Goal: Task Accomplishment & Management: Use online tool/utility

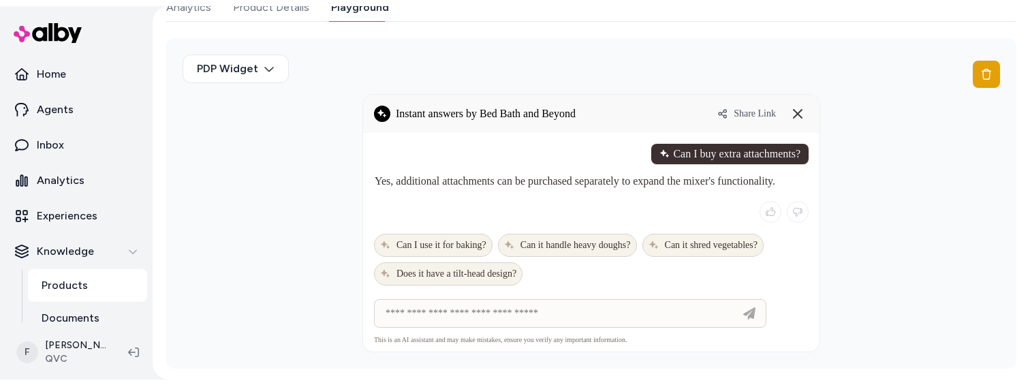
scroll to position [374, 0]
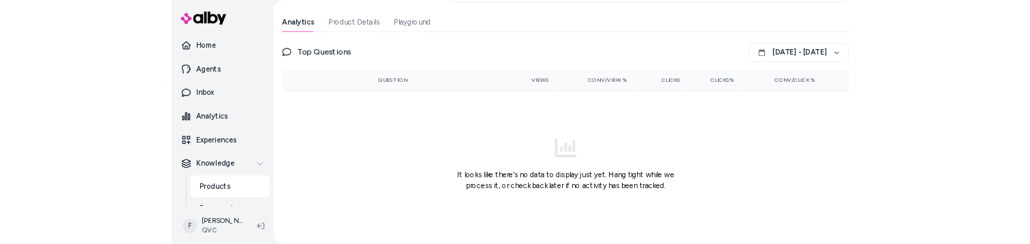
scroll to position [318, 0]
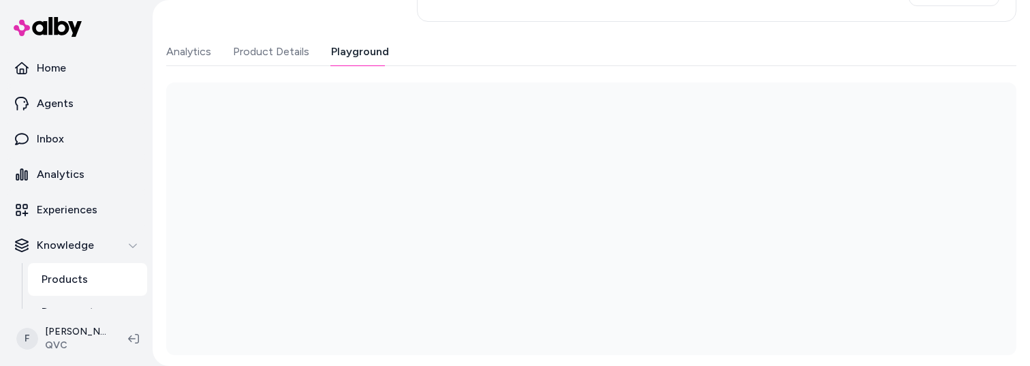
click at [359, 35] on div "Last updated [DATE] Product ID: 40195773 KitchenAid Value Bundle Artisan® Serie…" at bounding box center [591, 45] width 850 height 619
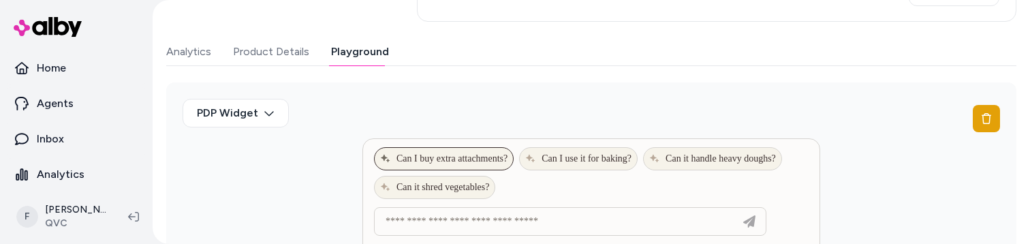
click at [468, 161] on span "Can I buy extra attachments?" at bounding box center [443, 158] width 127 height 11
type input "**********"
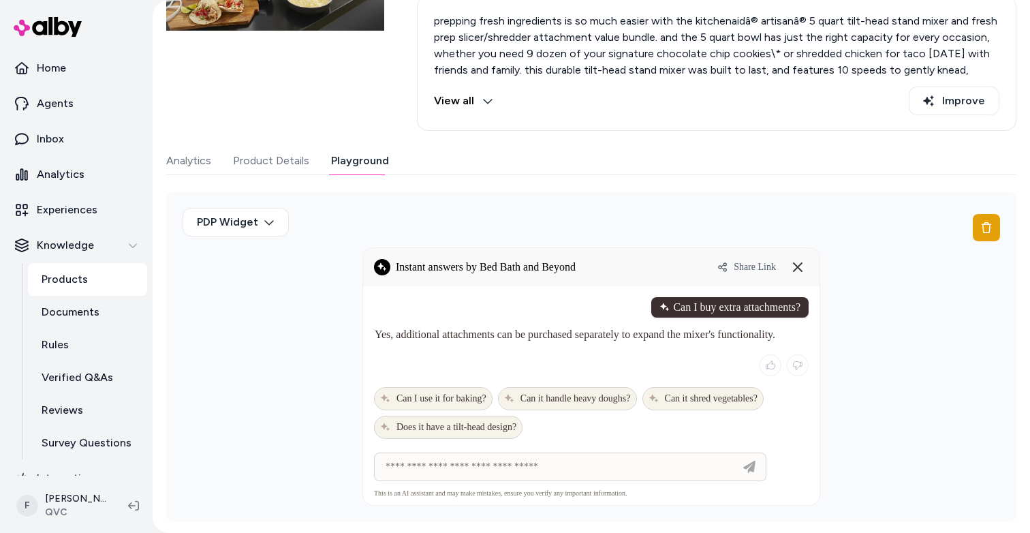
scroll to position [0, 0]
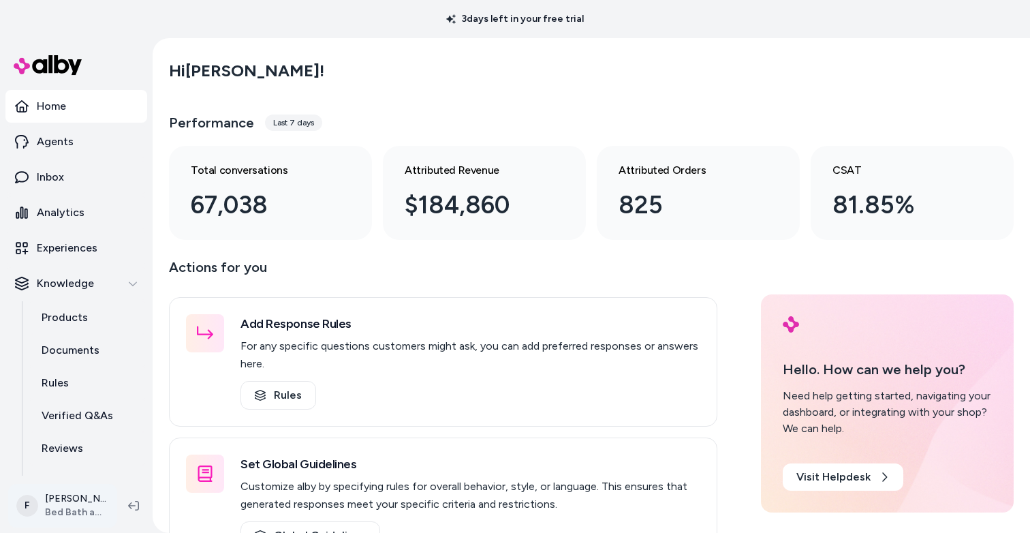
click at [85, 513] on html "3 days left in your free trial Home Agents Inbox Analytics Experiences Knowledg…" at bounding box center [515, 266] width 1030 height 533
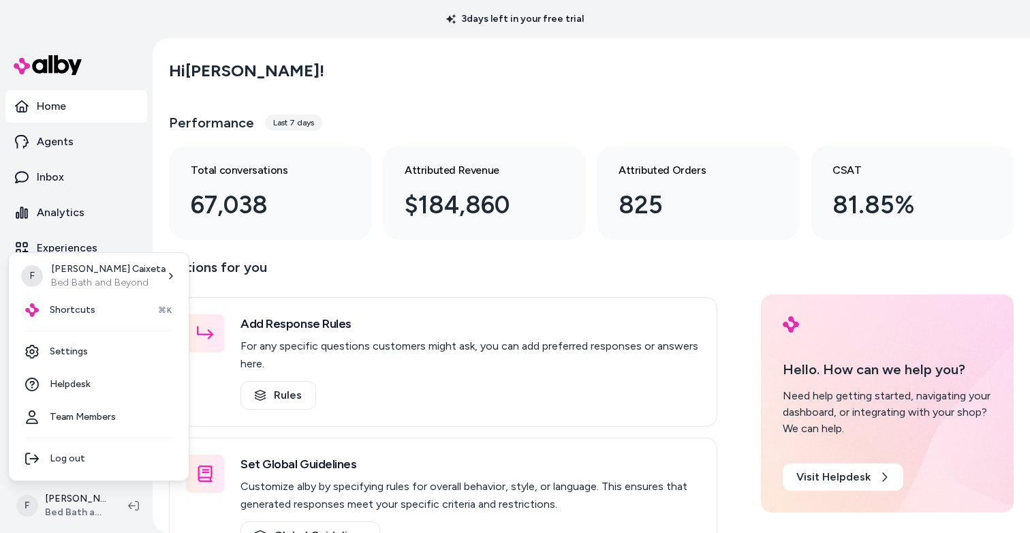
click at [380, 71] on html "3 days left in your free trial Home Agents Inbox Analytics Experiences Knowledg…" at bounding box center [515, 266] width 1030 height 533
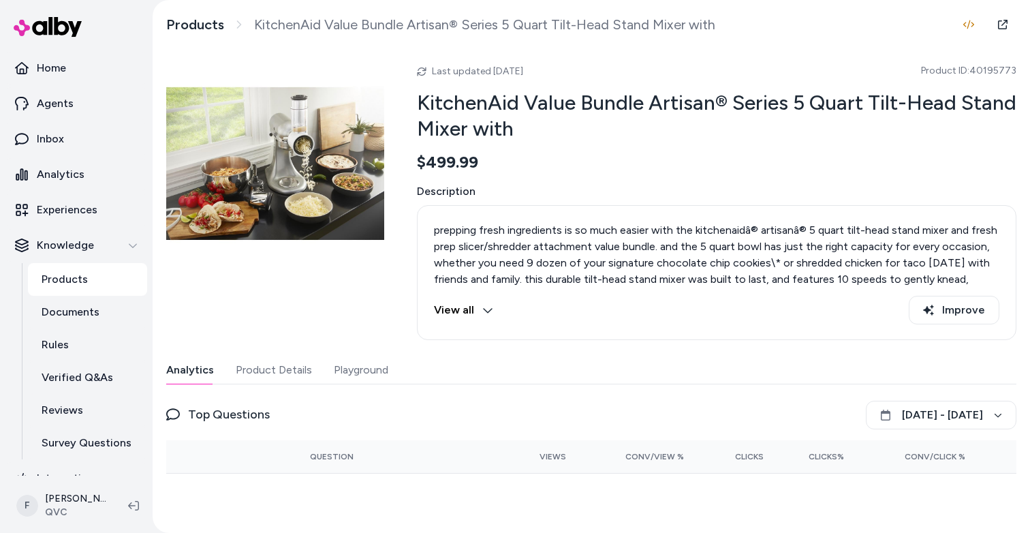
click at [358, 371] on button "Playground" at bounding box center [361, 369] width 55 height 27
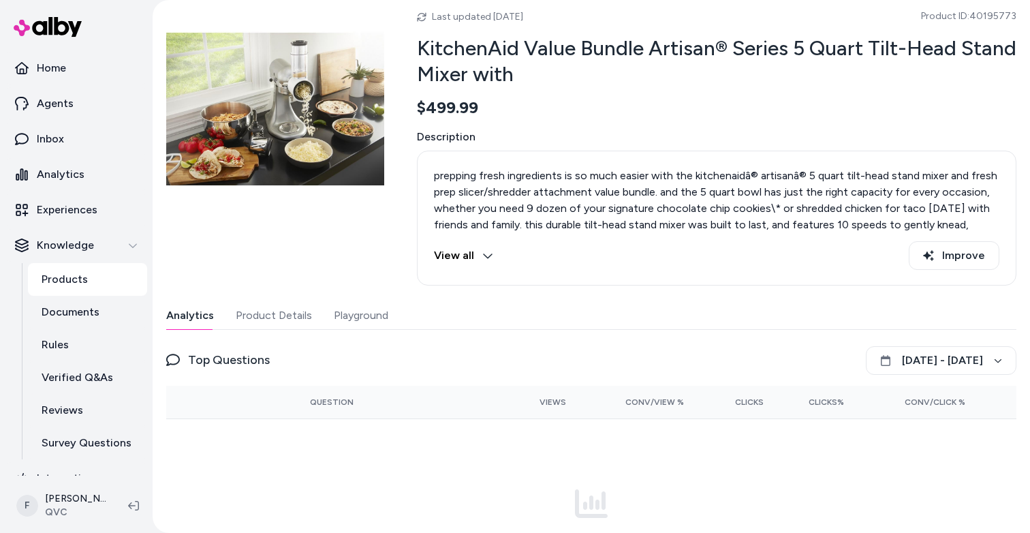
click at [371, 315] on button "Playground" at bounding box center [361, 315] width 55 height 27
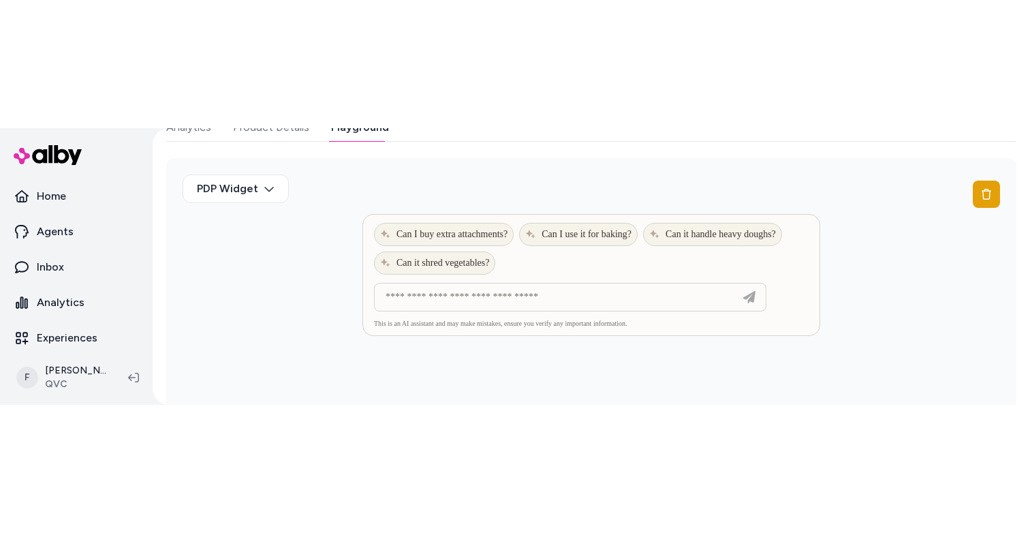
scroll to position [405, 0]
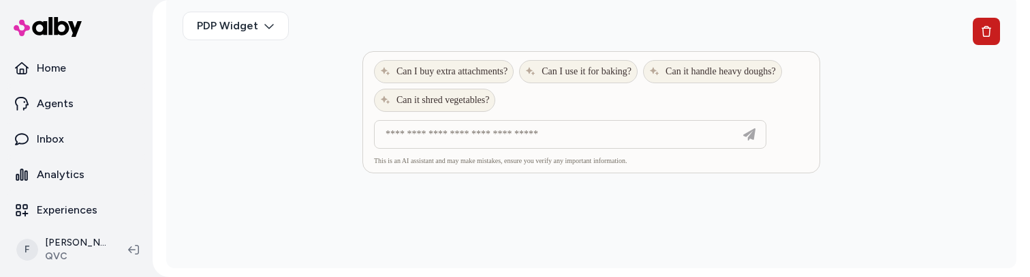
click at [984, 32] on icon at bounding box center [986, 31] width 11 height 11
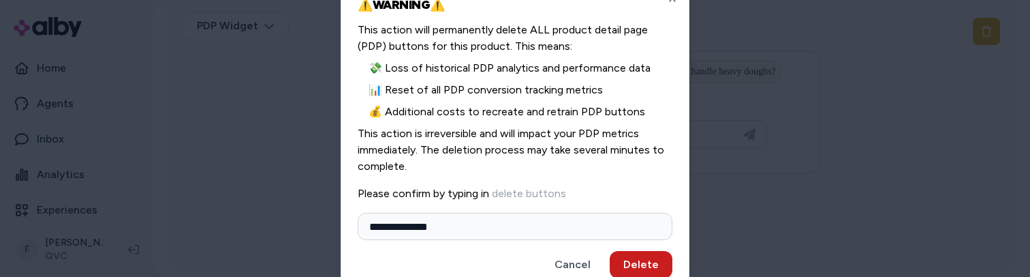
type input "**********"
click at [636, 260] on button "Delete" at bounding box center [641, 264] width 63 height 27
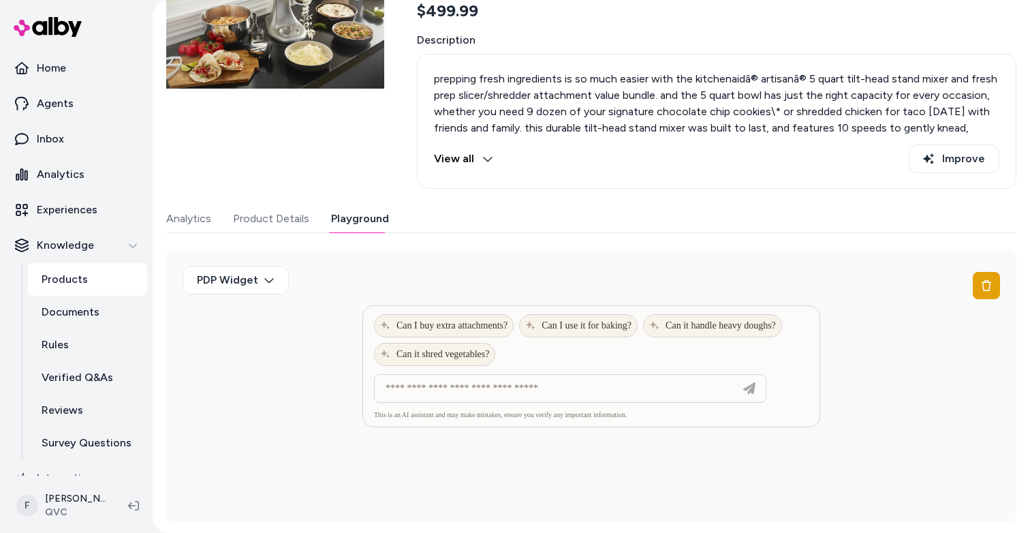
scroll to position [0, 0]
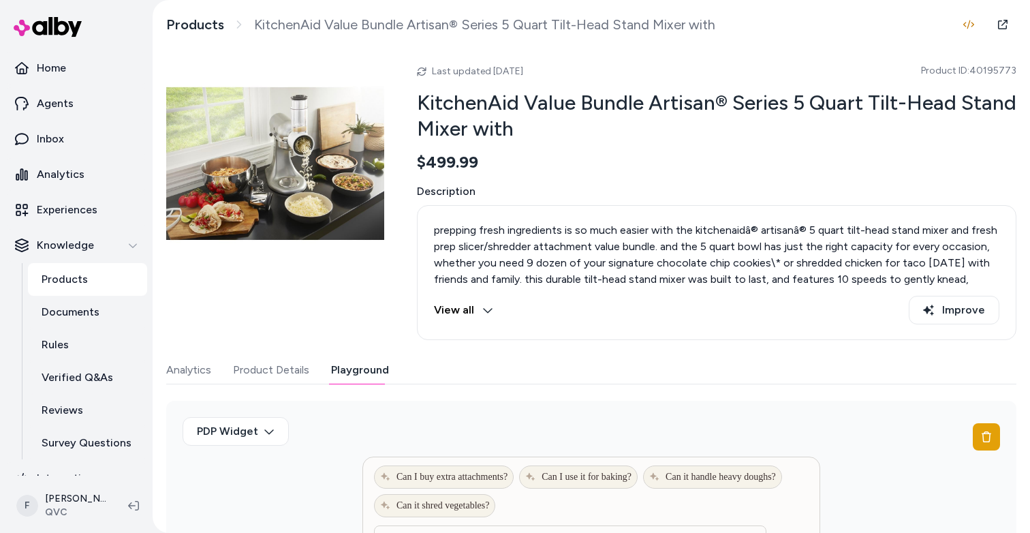
click at [767, 59] on div "Last updated Sep 08, 2025 Product ID: 40195773 KitchenAid Value Bundle Artisan®…" at bounding box center [717, 197] width 600 height 285
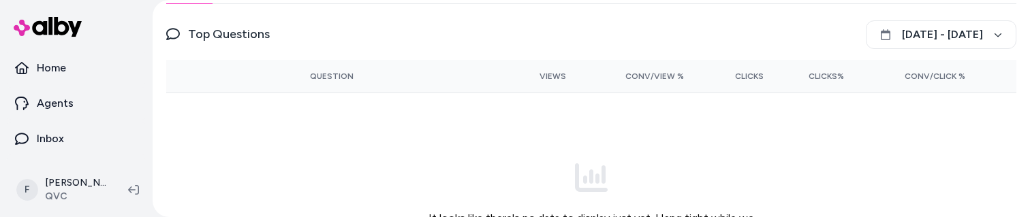
scroll to position [300, 0]
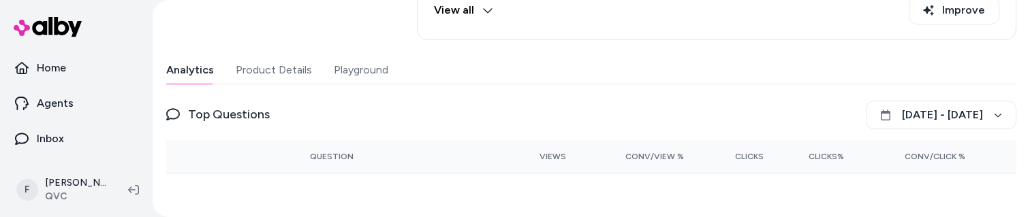
click at [355, 73] on button "Playground" at bounding box center [361, 70] width 55 height 27
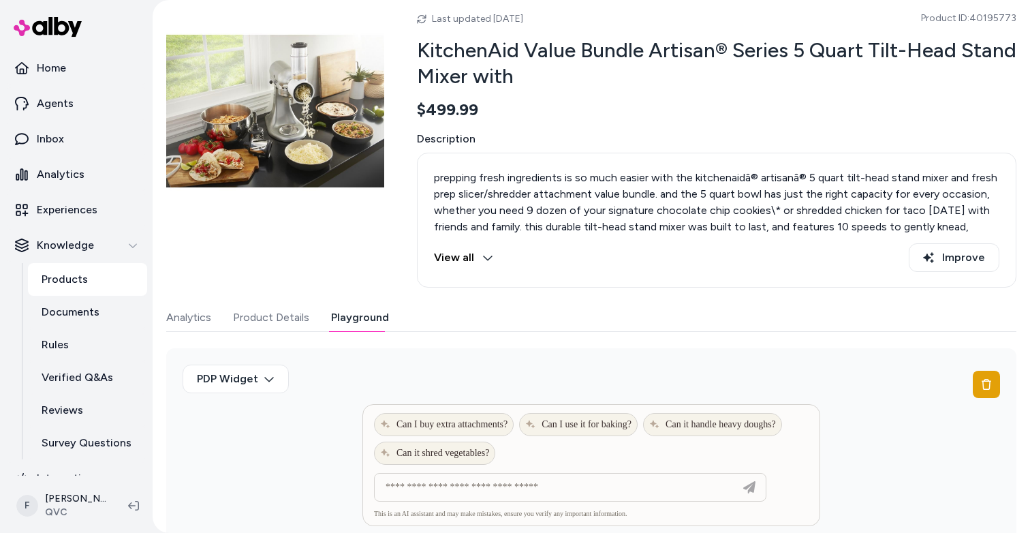
scroll to position [0, 0]
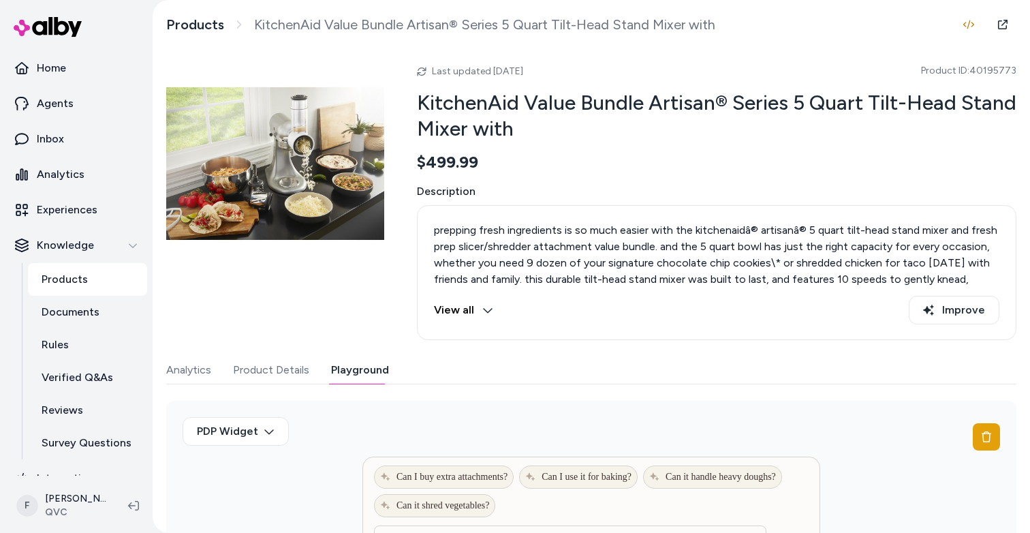
click at [85, 279] on p "Products" at bounding box center [65, 279] width 46 height 16
click at [93, 277] on link "Products" at bounding box center [87, 279] width 119 height 33
click at [83, 323] on link "Documents" at bounding box center [87, 312] width 119 height 33
click at [88, 283] on link "Products" at bounding box center [87, 279] width 119 height 33
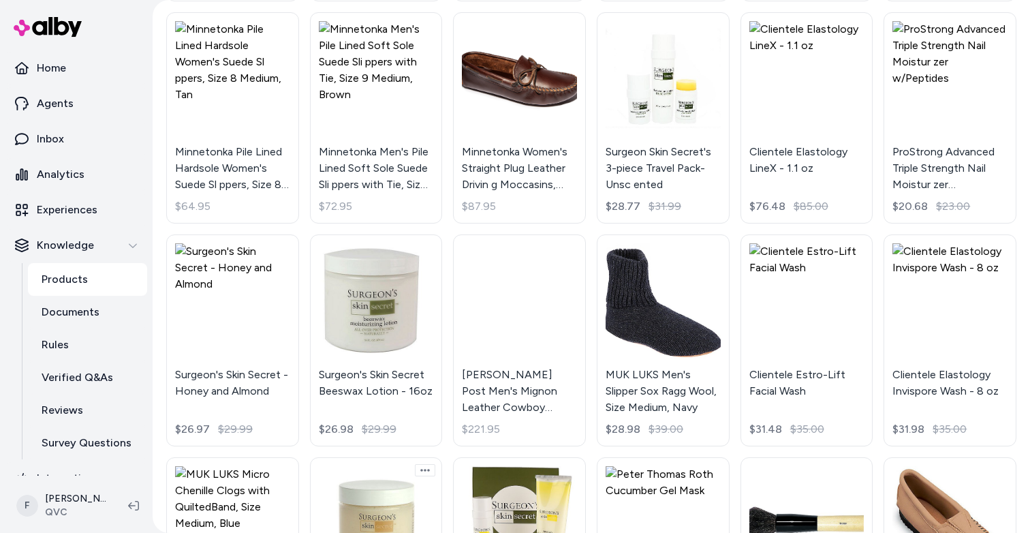
scroll to position [1808, 0]
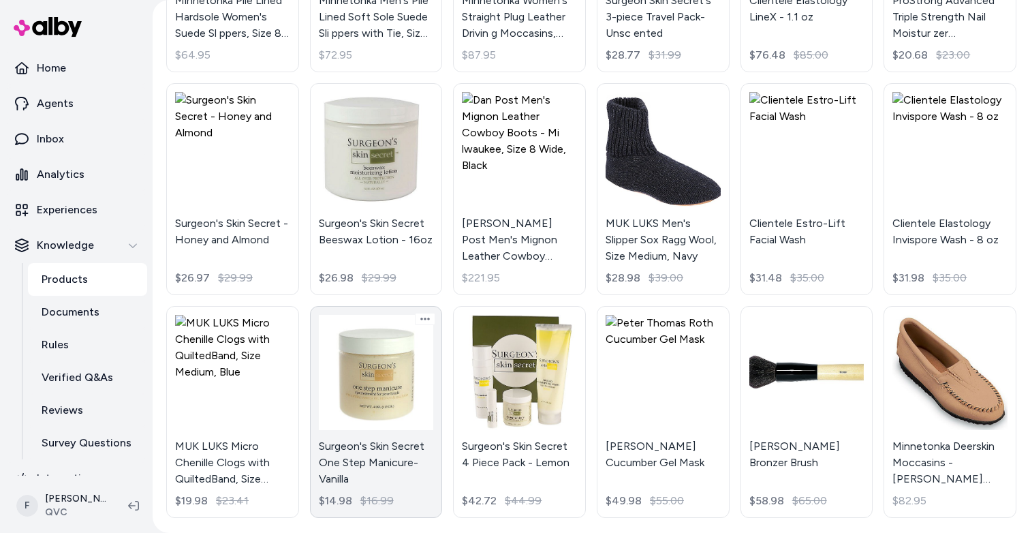
click at [365, 335] on link "Surgeon's Skin Secret One Step Manicure- Vanilla $14.98 $16.99" at bounding box center [376, 412] width 133 height 212
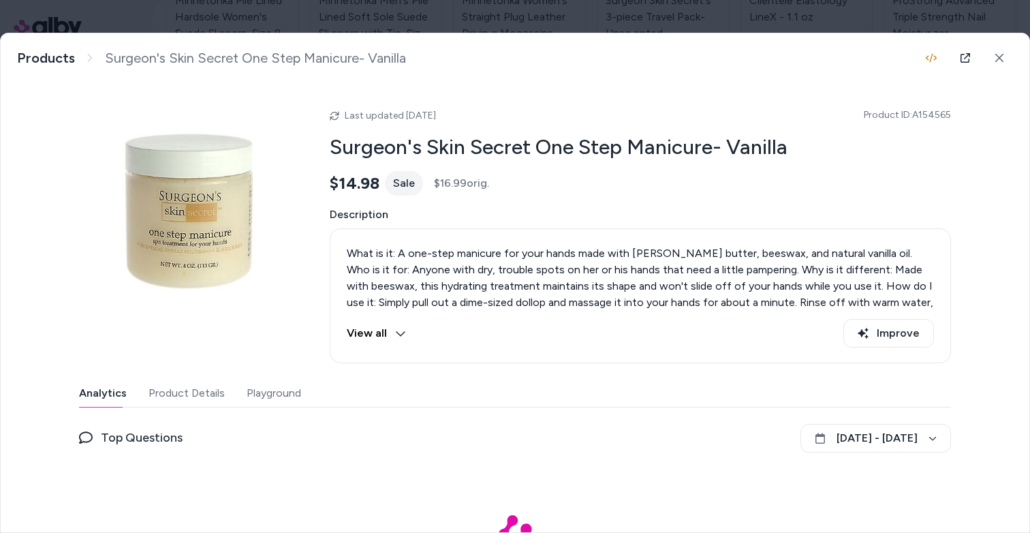
scroll to position [89, 0]
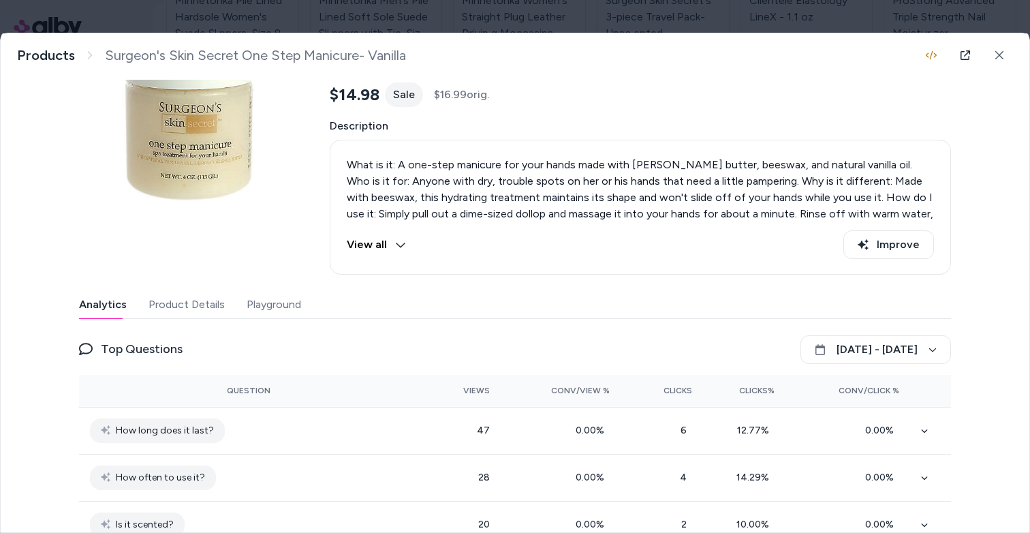
click at [268, 300] on button "Playground" at bounding box center [274, 304] width 55 height 27
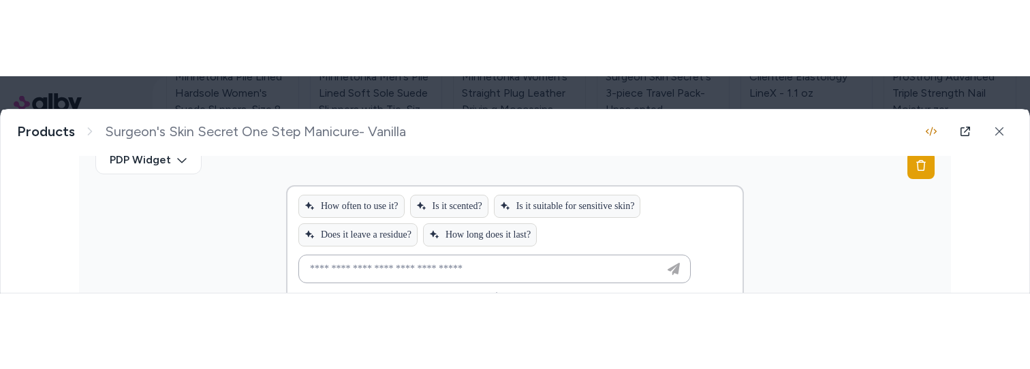
scroll to position [362, 0]
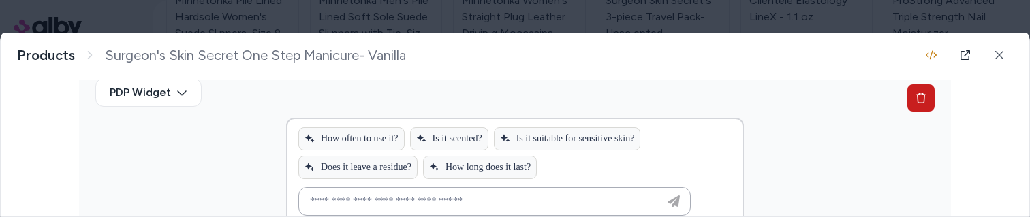
click at [916, 99] on icon at bounding box center [921, 98] width 11 height 11
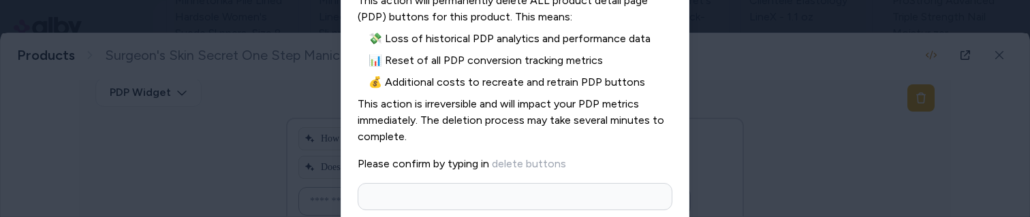
click at [500, 200] on input at bounding box center [515, 196] width 315 height 27
type input "**********"
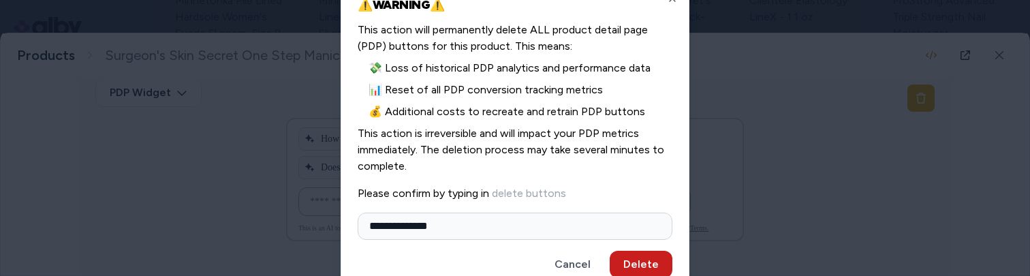
click at [645, 260] on button "Delete" at bounding box center [641, 264] width 63 height 27
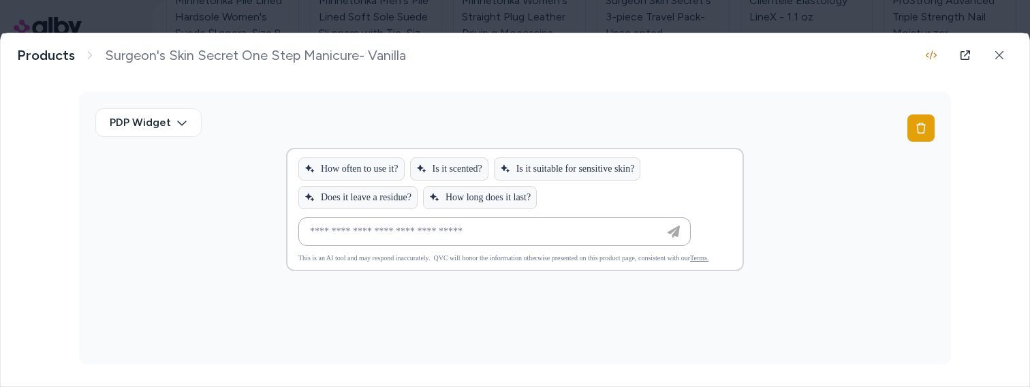
scroll to position [331, 0]
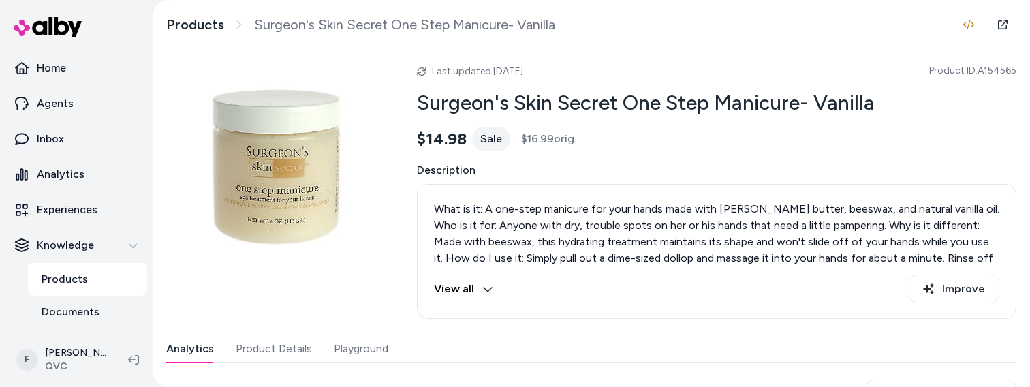
scroll to position [179, 0]
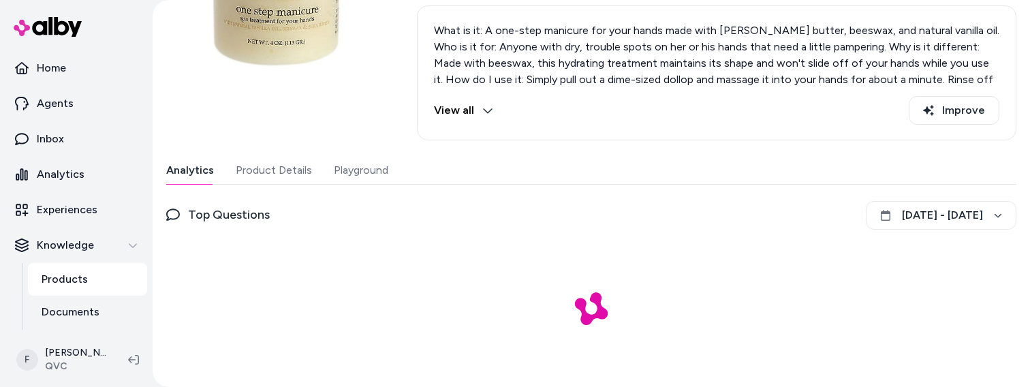
click at [367, 167] on button "Playground" at bounding box center [361, 170] width 55 height 27
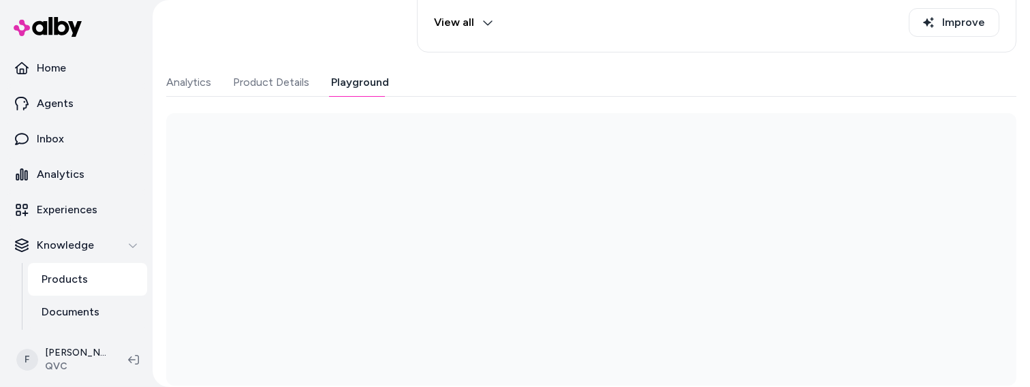
scroll to position [275, 0]
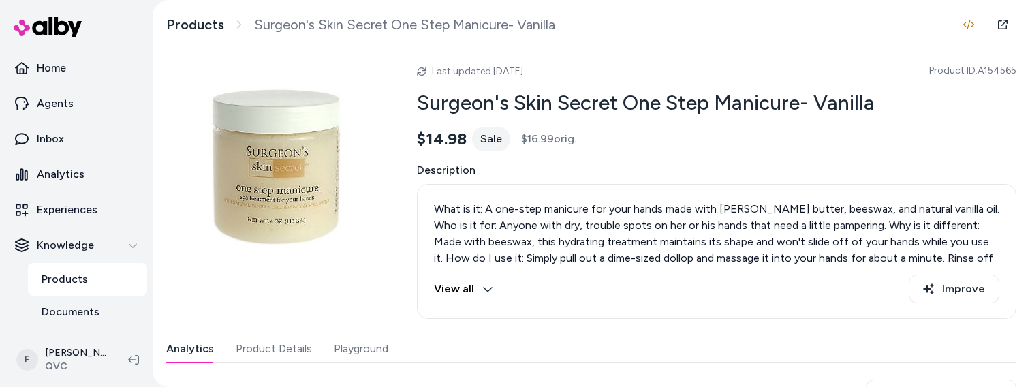
scroll to position [179, 0]
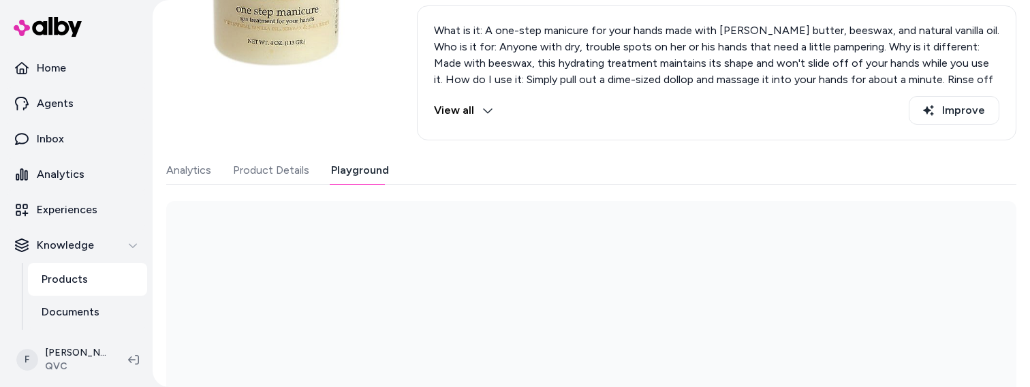
click at [365, 172] on button "Playground" at bounding box center [360, 170] width 58 height 27
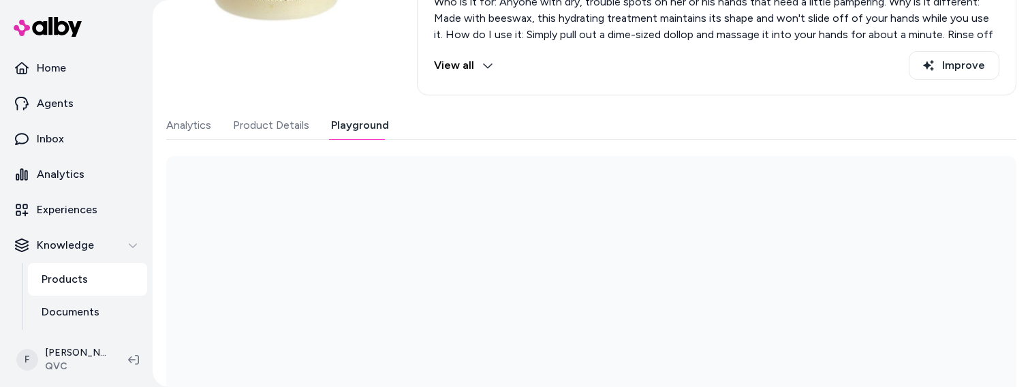
scroll to position [241, 0]
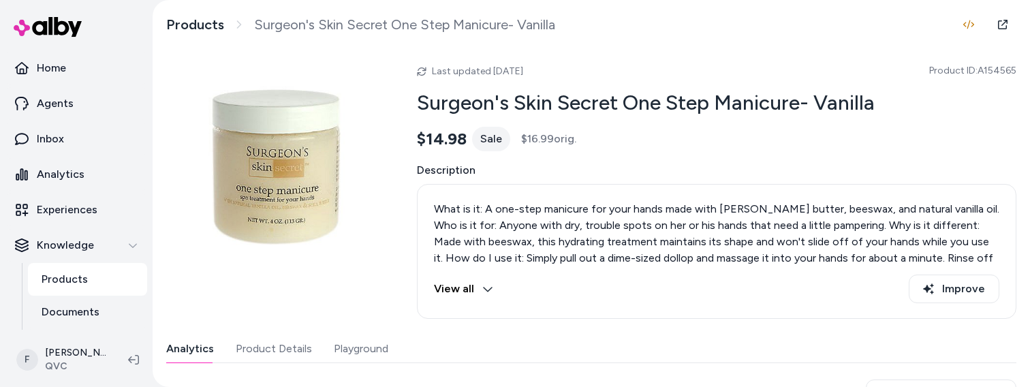
scroll to position [179, 0]
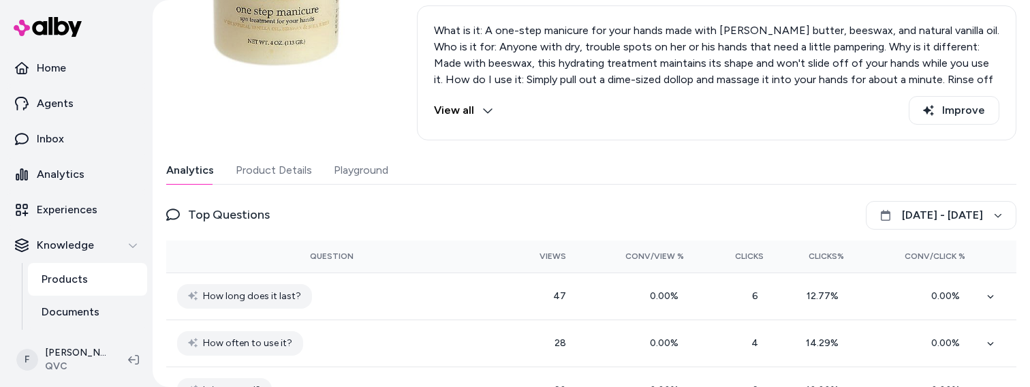
click at [354, 168] on button "Playground" at bounding box center [361, 170] width 55 height 27
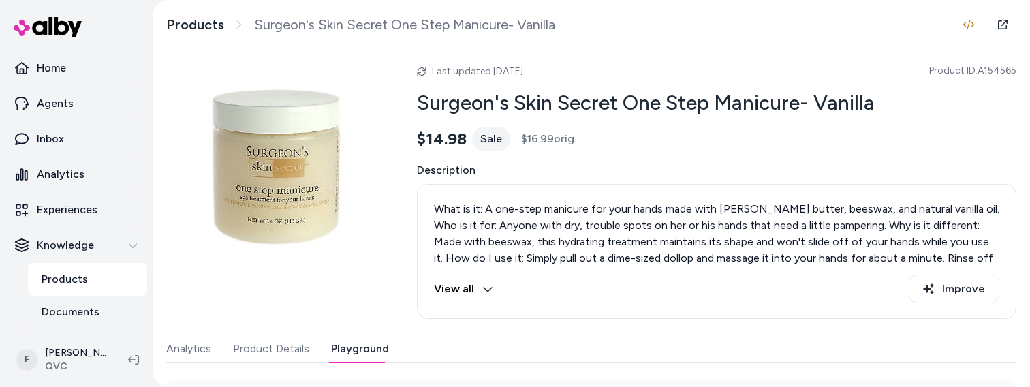
scroll to position [275, 0]
